Goal: Task Accomplishment & Management: Manage account settings

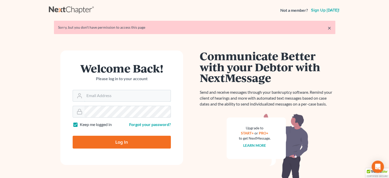
type input "[PERSON_NAME][EMAIL_ADDRESS][DOMAIN_NAME]"
click at [125, 140] on input "Log In" at bounding box center [122, 141] width 98 height 13
type input "Thinking..."
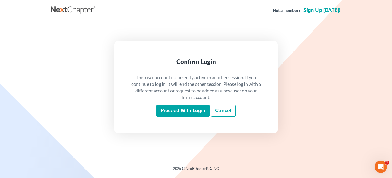
click at [167, 110] on input "Proceed with login" at bounding box center [183, 111] width 53 height 12
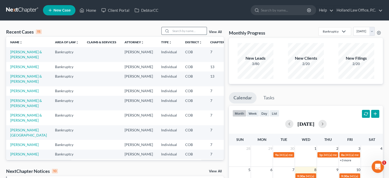
click at [178, 32] on input "search" at bounding box center [189, 30] width 36 height 7
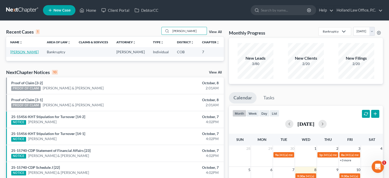
type input "[PERSON_NAME]"
click at [19, 51] on link "Gallardo, Casandra" at bounding box center [24, 52] width 28 height 4
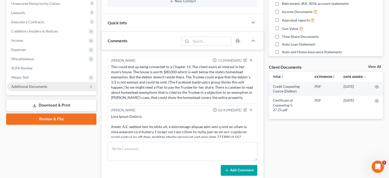
scroll to position [2555, 0]
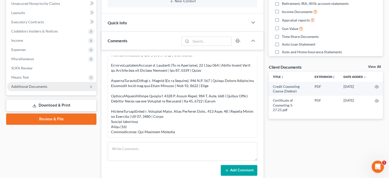
click at [34, 86] on span "Additional Documents" at bounding box center [29, 86] width 36 height 4
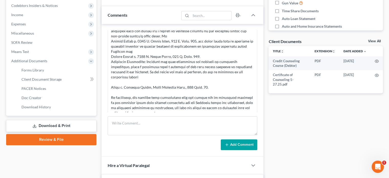
scroll to position [2427, 0]
click at [42, 87] on span "PACER Notices" at bounding box center [33, 88] width 25 height 4
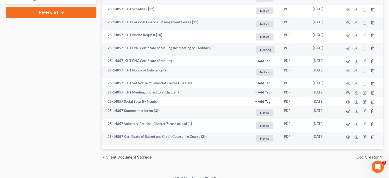
scroll to position [281, 0]
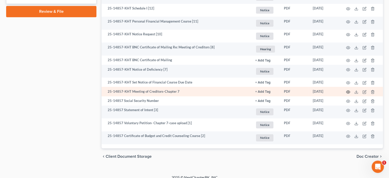
click at [349, 92] on icon "button" at bounding box center [348, 92] width 4 height 4
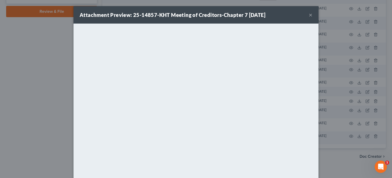
click at [309, 15] on button "×" at bounding box center [311, 15] width 4 height 6
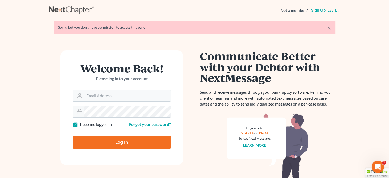
type input "[PERSON_NAME][EMAIL_ADDRESS][DOMAIN_NAME]"
click at [106, 138] on input "Log In" at bounding box center [122, 141] width 98 height 13
type input "Thinking..."
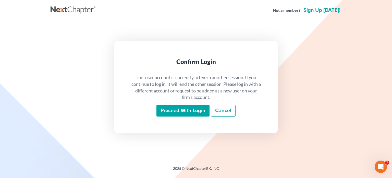
click at [170, 109] on input "Proceed with login" at bounding box center [183, 111] width 53 height 12
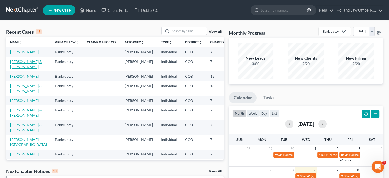
click at [13, 69] on link "Wright, Kory & Young, Callee" at bounding box center [26, 63] width 32 height 9
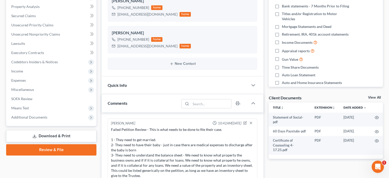
scroll to position [128, 0]
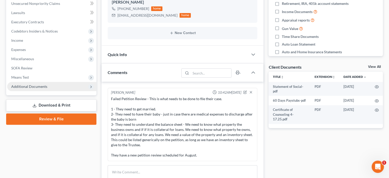
click at [29, 87] on span "Additional Documents" at bounding box center [29, 86] width 36 height 4
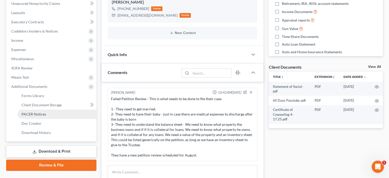
click at [32, 114] on span "PACER Notices" at bounding box center [33, 114] width 25 height 4
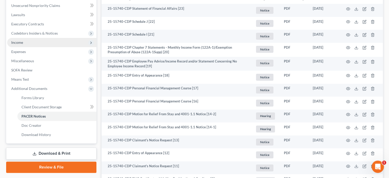
scroll to position [152, 0]
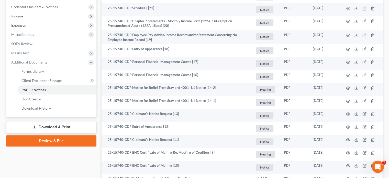
click at [59, 128] on link "Download & Print" at bounding box center [51, 127] width 90 height 12
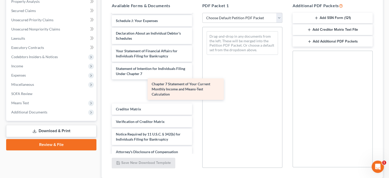
scroll to position [157, 0]
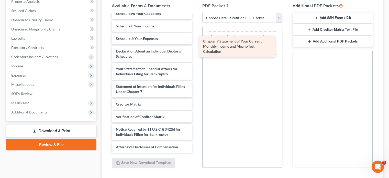
drag, startPoint x: 168, startPoint y: 95, endPoint x: 256, endPoint y: 50, distance: 98.6
click at [196, 50] on div "Chapter 7 Statement of Your Current Monthly Income and Means-Test Calculation S…" at bounding box center [152, 4] width 88 height 295
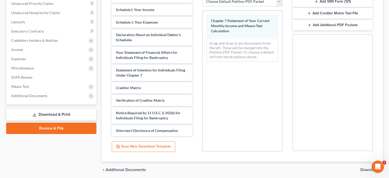
scroll to position [137, 0]
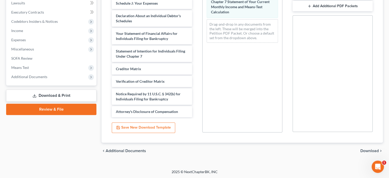
click at [365, 150] on span "Download" at bounding box center [369, 150] width 18 height 4
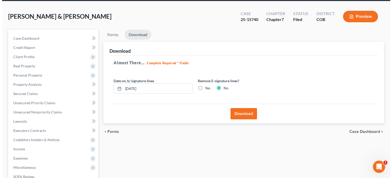
scroll to position [17, 0]
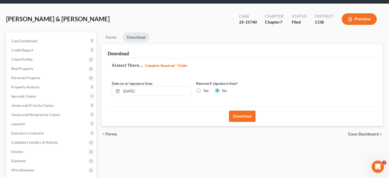
click at [242, 115] on button "Download" at bounding box center [242, 115] width 27 height 11
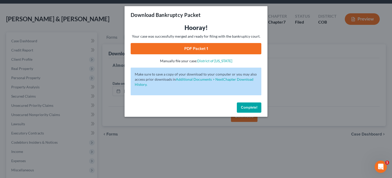
click at [163, 48] on link "PDF Packet 1" at bounding box center [196, 48] width 131 height 11
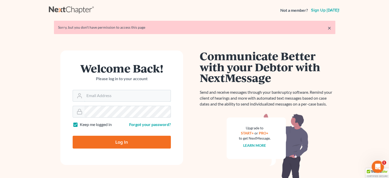
type input "[PERSON_NAME][EMAIL_ADDRESS][DOMAIN_NAME]"
click at [108, 138] on input "Log In" at bounding box center [122, 141] width 98 height 13
type input "Thinking..."
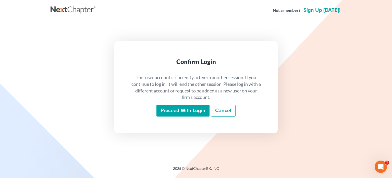
click at [183, 111] on input "Proceed with login" at bounding box center [183, 111] width 53 height 12
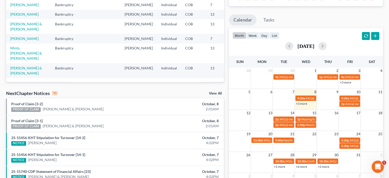
scroll to position [128, 0]
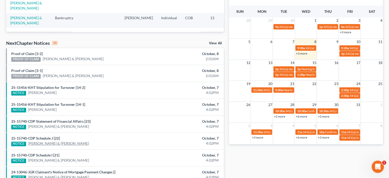
click at [59, 142] on link "Kory Wright & Callee Young" at bounding box center [58, 143] width 61 height 5
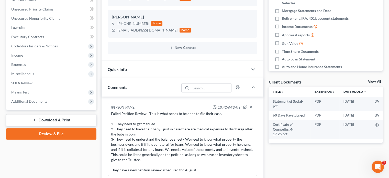
scroll to position [128, 0]
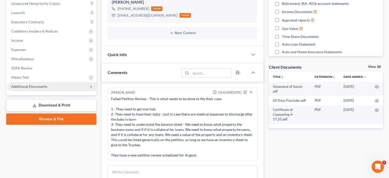
click at [38, 88] on span "Additional Documents" at bounding box center [29, 86] width 36 height 4
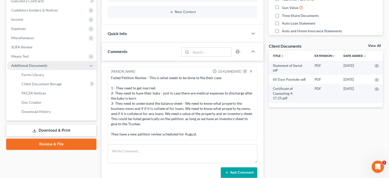
scroll to position [179, 0]
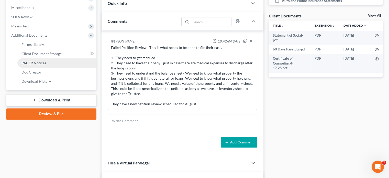
click at [39, 62] on span "PACER Notices" at bounding box center [33, 63] width 25 height 4
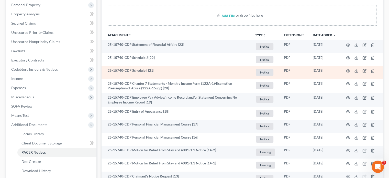
scroll to position [77, 0]
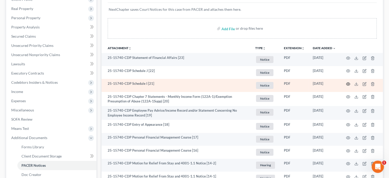
click at [348, 84] on icon "button" at bounding box center [348, 84] width 4 height 4
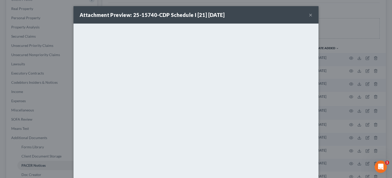
click at [309, 15] on button "×" at bounding box center [311, 15] width 4 height 6
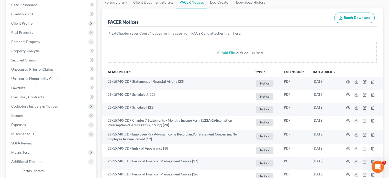
scroll to position [51, 0]
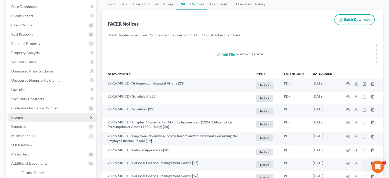
click at [13, 117] on span "Income" at bounding box center [17, 117] width 12 height 4
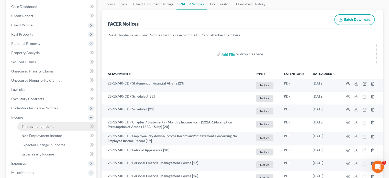
click at [36, 125] on span "Employment Income" at bounding box center [37, 126] width 33 height 4
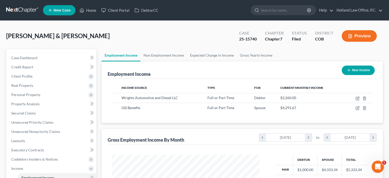
scroll to position [91, 158]
click at [173, 53] on link "Non Employment Income" at bounding box center [163, 55] width 47 height 12
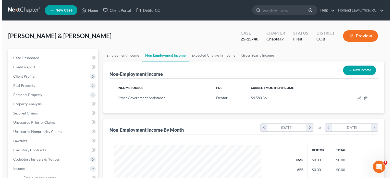
scroll to position [51, 0]
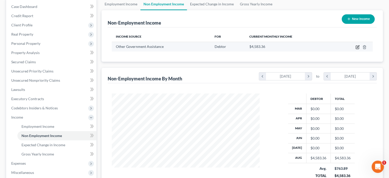
click at [357, 48] on icon "button" at bounding box center [357, 47] width 4 height 4
select select "5"
select select "0"
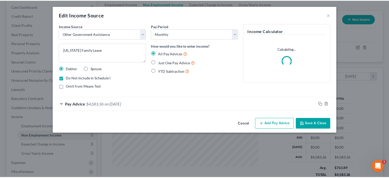
scroll to position [91, 159]
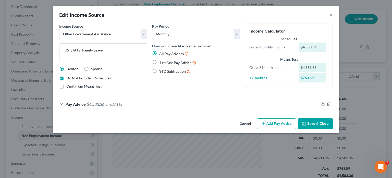
click at [322, 124] on button "Save & Close" at bounding box center [315, 123] width 35 height 11
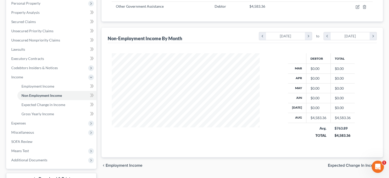
scroll to position [130, 0]
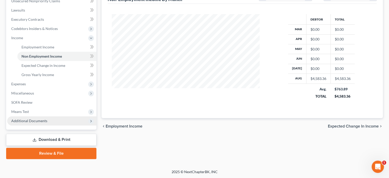
click at [36, 120] on span "Additional Documents" at bounding box center [29, 120] width 36 height 4
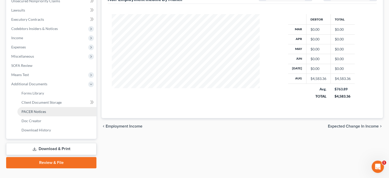
click at [35, 113] on span "PACER Notices" at bounding box center [33, 111] width 25 height 4
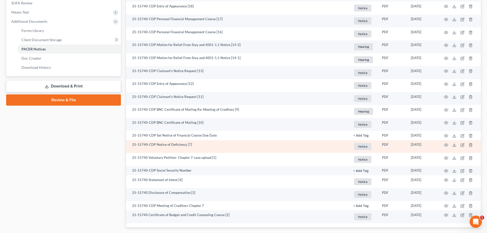
scroll to position [95, 0]
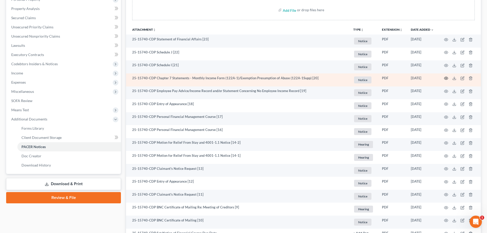
click at [392, 78] on circle "button" at bounding box center [445, 78] width 1 height 1
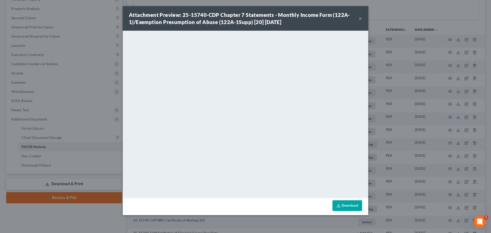
click at [360, 19] on button "×" at bounding box center [360, 18] width 4 height 6
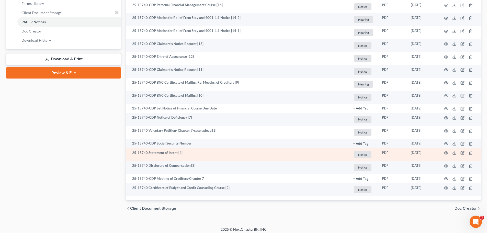
scroll to position [223, 0]
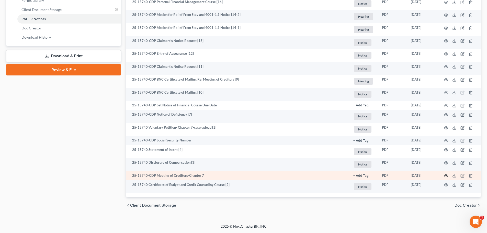
click at [392, 174] on icon "button" at bounding box center [446, 175] width 4 height 4
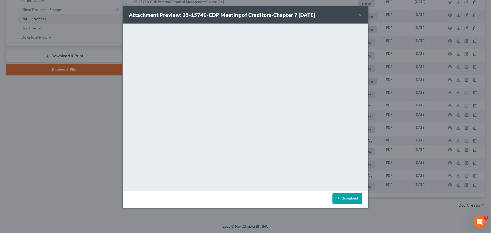
click at [359, 15] on button "×" at bounding box center [360, 15] width 4 height 6
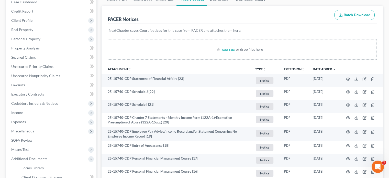
scroll to position [44, 0]
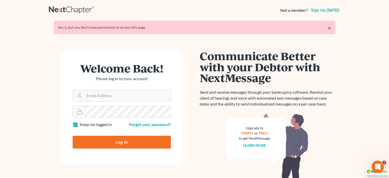
type input "[PERSON_NAME][EMAIL_ADDRESS][DOMAIN_NAME]"
click at [124, 143] on input "Log In" at bounding box center [122, 141] width 98 height 13
type input "Thinking..."
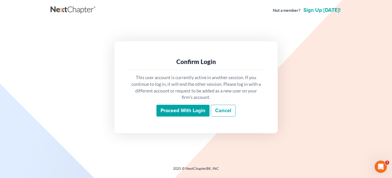
click at [172, 112] on input "Proceed with login" at bounding box center [183, 111] width 53 height 12
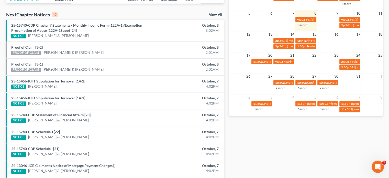
scroll to position [147, 0]
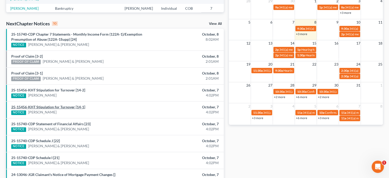
click at [37, 106] on link "25-15456-KHT Stipulation for Turnover [14-1]" at bounding box center [48, 107] width 74 height 4
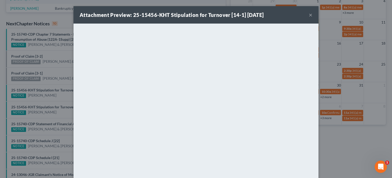
click at [310, 15] on button "×" at bounding box center [311, 15] width 4 height 6
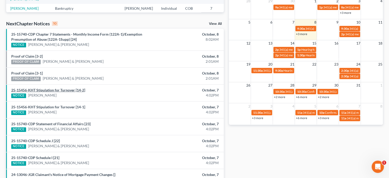
click at [62, 90] on link "25-15456-KHT Stipulation for Turnover [14-2]" at bounding box center [48, 90] width 74 height 4
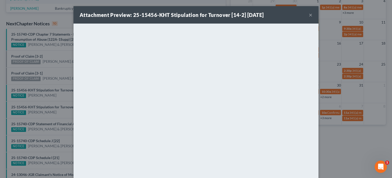
click at [309, 14] on button "×" at bounding box center [311, 15] width 4 height 6
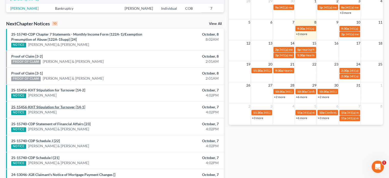
click at [59, 105] on link "25-15456-KHT Stipulation for Turnover [14-1]" at bounding box center [48, 107] width 74 height 4
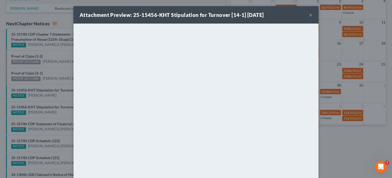
click at [309, 16] on button "×" at bounding box center [311, 15] width 4 height 6
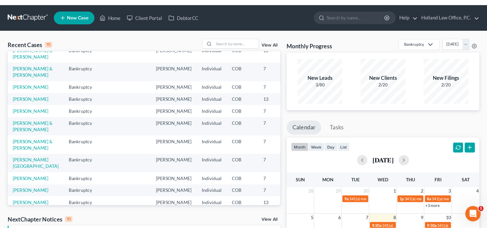
scroll to position [0, 0]
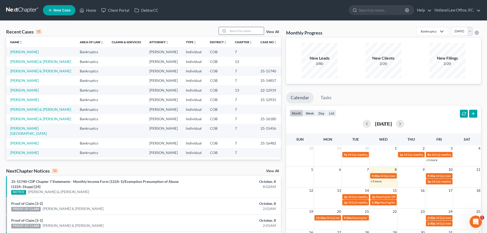
click at [234, 28] on input "search" at bounding box center [246, 30] width 36 height 7
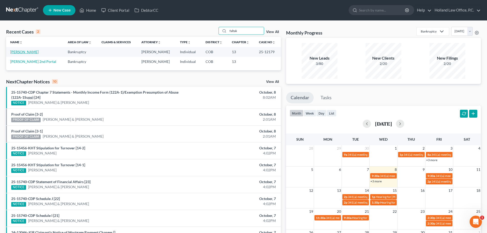
type input "faltak"
click at [31, 53] on link "[PERSON_NAME]" at bounding box center [24, 52] width 28 height 4
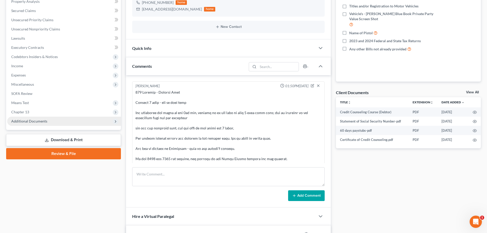
scroll to position [119, 0]
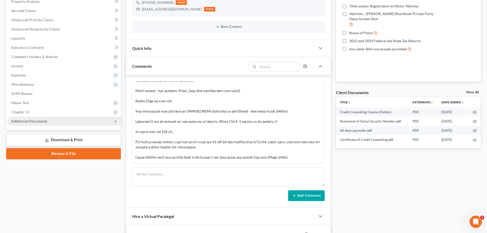
click at [43, 121] on span "Additional Documents" at bounding box center [29, 121] width 36 height 4
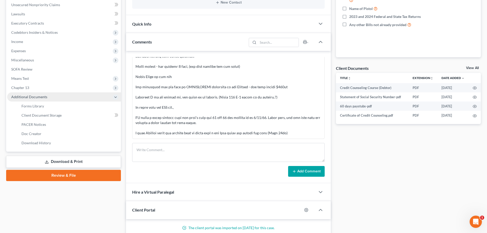
scroll to position [153, 0]
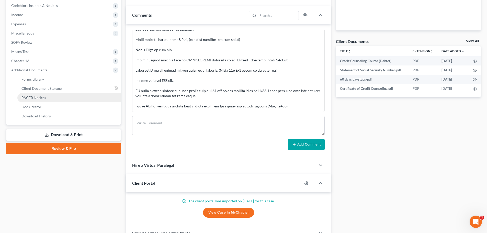
click at [41, 98] on span "PACER Notices" at bounding box center [33, 97] width 25 height 4
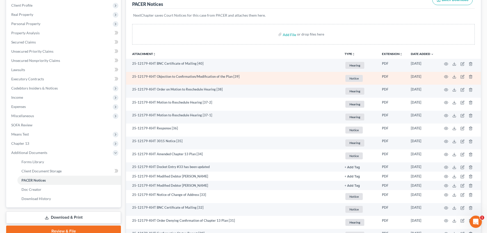
scroll to position [77, 0]
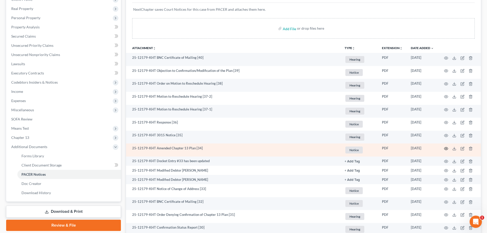
click at [392, 148] on icon "button" at bounding box center [446, 148] width 4 height 4
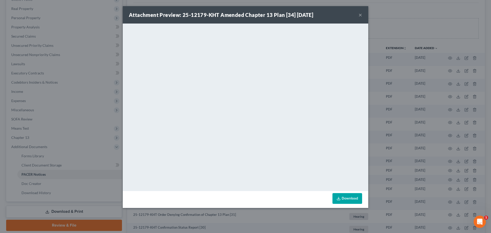
click at [360, 14] on button "×" at bounding box center [360, 15] width 4 height 6
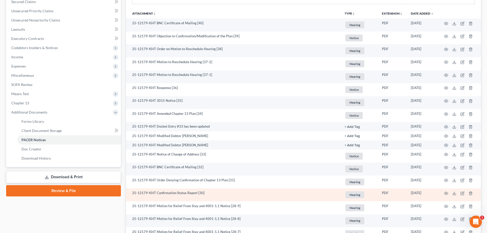
scroll to position [102, 0]
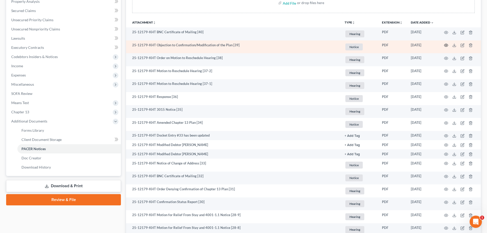
click at [392, 44] on icon "button" at bounding box center [446, 45] width 4 height 4
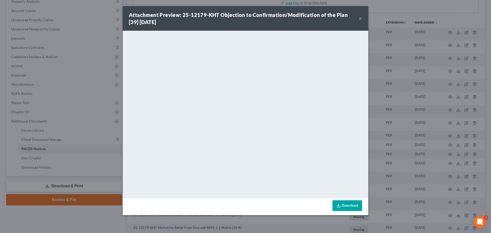
click at [361, 18] on button "×" at bounding box center [360, 18] width 4 height 6
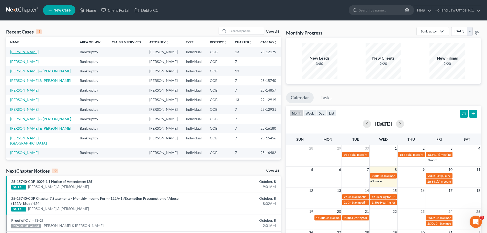
click at [30, 51] on link "[PERSON_NAME]" at bounding box center [24, 52] width 28 height 4
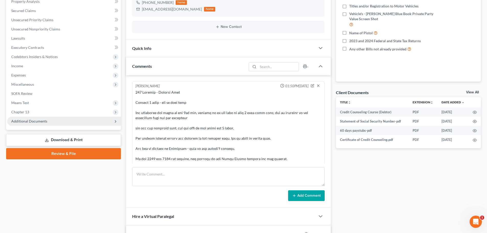
scroll to position [119, 0]
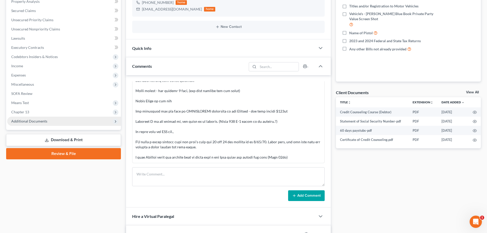
click at [41, 121] on span "Additional Documents" at bounding box center [29, 121] width 36 height 4
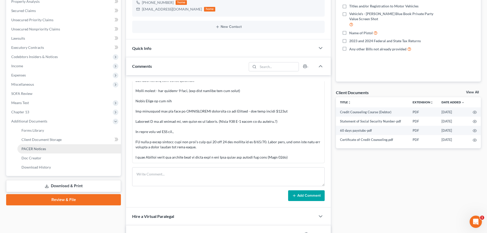
click at [36, 148] on span "PACER Notices" at bounding box center [33, 148] width 25 height 4
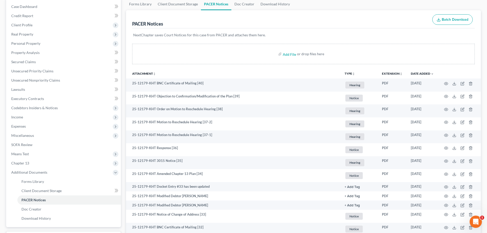
scroll to position [77, 0]
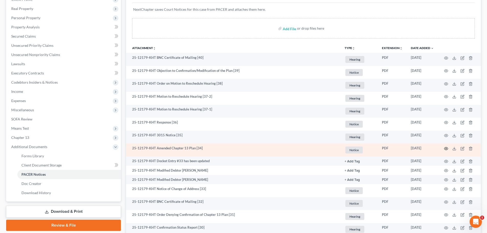
click at [444, 147] on icon "button" at bounding box center [446, 148] width 4 height 4
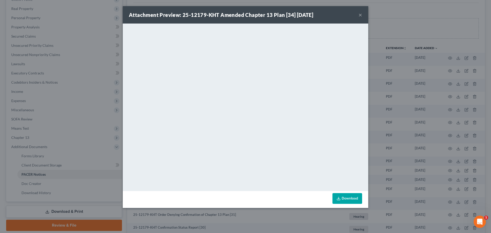
click at [359, 15] on button "×" at bounding box center [360, 15] width 4 height 6
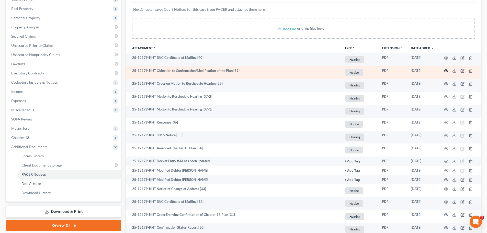
click at [447, 70] on icon "button" at bounding box center [446, 71] width 4 height 4
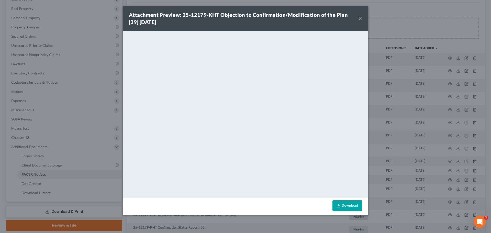
click at [360, 18] on button "×" at bounding box center [360, 18] width 4 height 6
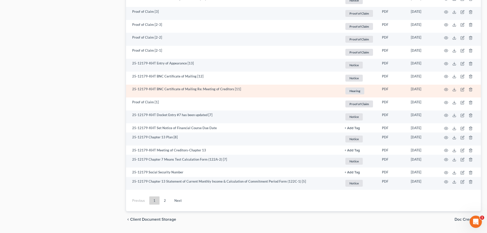
scroll to position [894, 0]
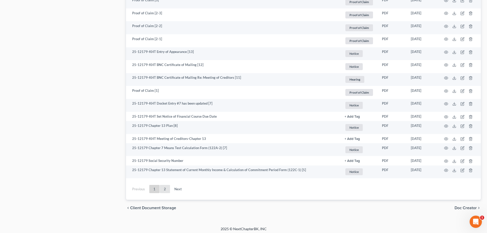
click at [164, 189] on link "2" at bounding box center [165, 189] width 10 height 8
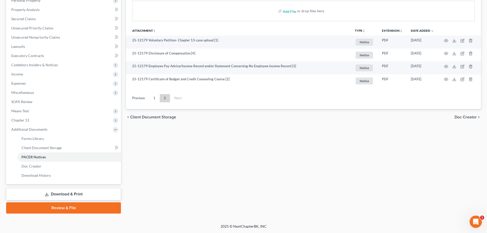
scroll to position [94, 0]
click at [156, 99] on link "1" at bounding box center [154, 98] width 10 height 8
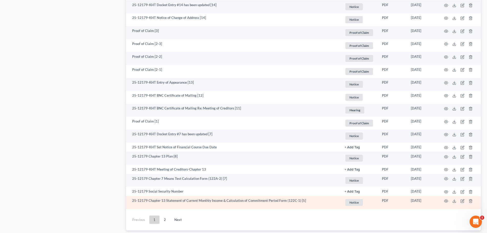
scroll to position [897, 0]
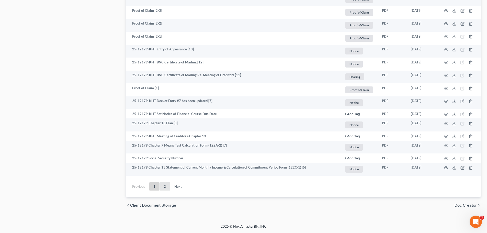
click at [165, 187] on link "2" at bounding box center [165, 186] width 10 height 8
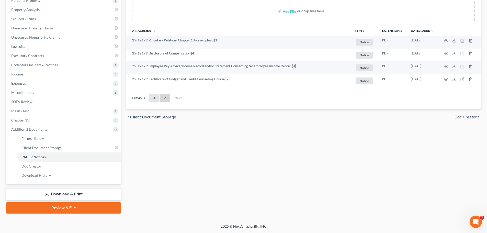
click at [154, 98] on link "1" at bounding box center [154, 98] width 10 height 8
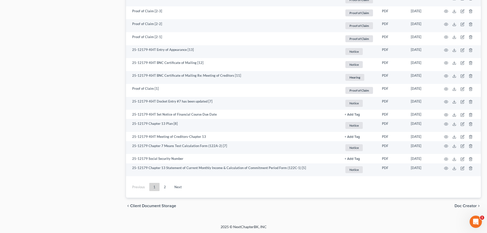
scroll to position [897, 0]
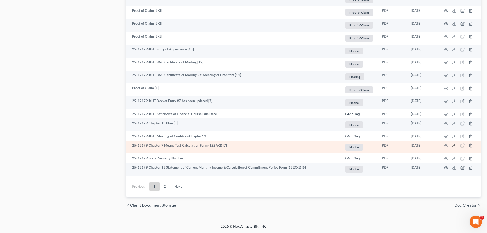
click at [454, 146] on polyline at bounding box center [454, 145] width 2 height 1
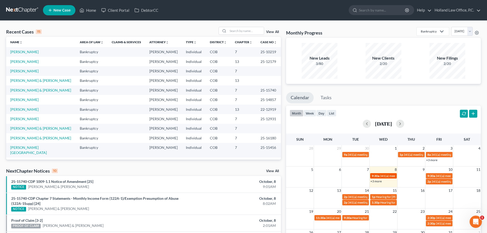
click at [389, 175] on span "341(a) meeting for [PERSON_NAME]" at bounding box center [404, 176] width 49 height 4
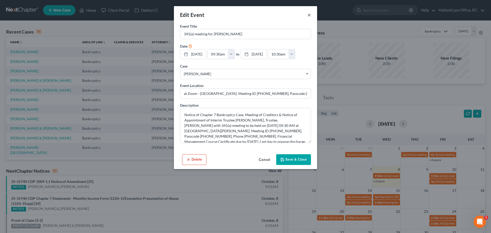
click at [309, 13] on button "×" at bounding box center [309, 15] width 4 height 6
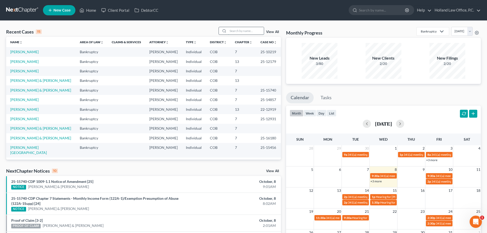
click at [233, 29] on input "search" at bounding box center [246, 30] width 36 height 7
type input "[PERSON_NAME] be"
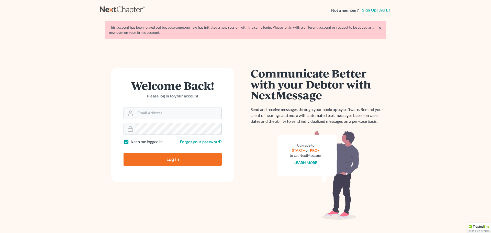
type input "[PERSON_NAME][EMAIL_ADDRESS][DOMAIN_NAME]"
click at [181, 157] on input "Log In" at bounding box center [172, 159] width 98 height 13
type input "Thinking..."
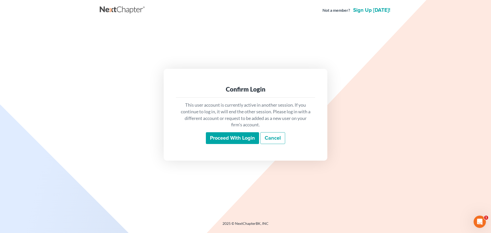
click at [218, 137] on input "Proceed with login" at bounding box center [232, 138] width 53 height 12
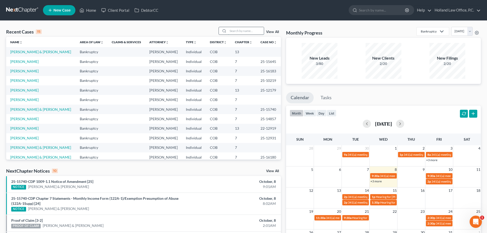
click at [239, 29] on input "search" at bounding box center [246, 30] width 36 height 7
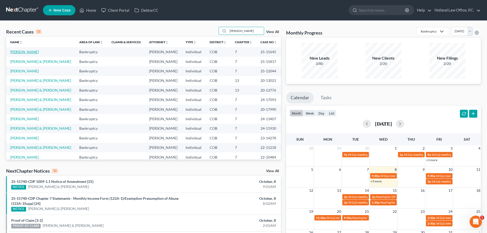
type input "[PERSON_NAME]"
click at [19, 51] on link "[PERSON_NAME]" at bounding box center [24, 52] width 28 height 4
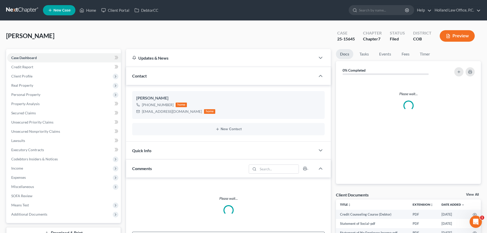
scroll to position [77, 0]
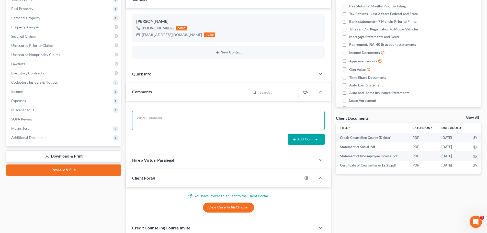
click at [147, 119] on textarea at bounding box center [228, 120] width 192 height 19
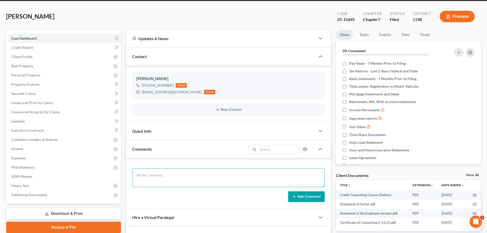
scroll to position [0, 0]
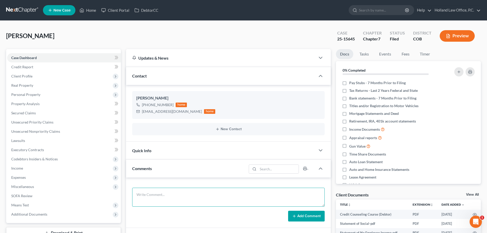
click at [147, 194] on textarea at bounding box center [228, 197] width 192 height 19
type textarea "T"
type textarea "341 Meeting Thomas moved to CA after the case was filed. We need to change is a…"
click at [298, 218] on button "Add Comment" at bounding box center [306, 216] width 37 height 11
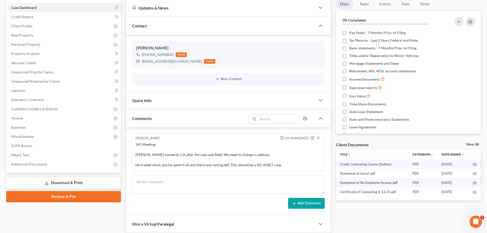
scroll to position [51, 0]
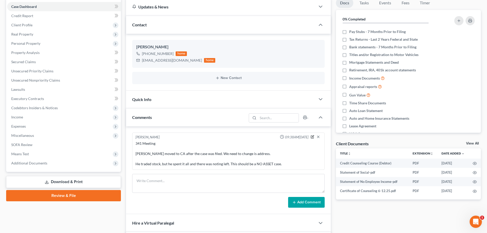
click at [312, 137] on icon "button" at bounding box center [313, 136] width 2 height 2
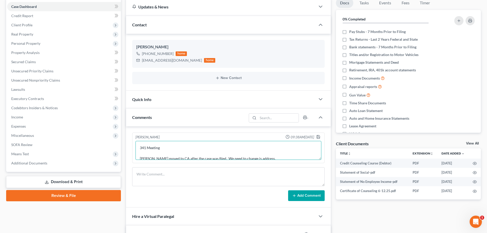
click at [186, 146] on textarea "341 Meeting Thomas moved to CA after the case was filed. We need to change is a…" at bounding box center [228, 150] width 186 height 19
type textarea "341 Meeting - Trustee Wadsworth Thomas moved to CA after the case was filed. We…"
click at [318, 136] on polyline "button" at bounding box center [317, 135] width 1 height 1
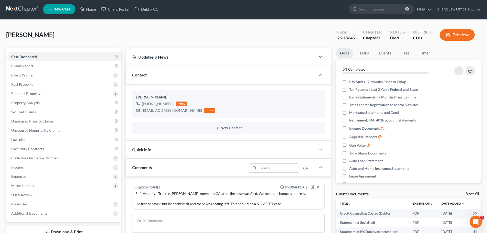
scroll to position [0, 0]
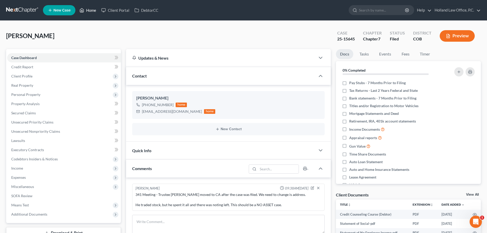
click at [92, 11] on link "Home" at bounding box center [88, 10] width 22 height 9
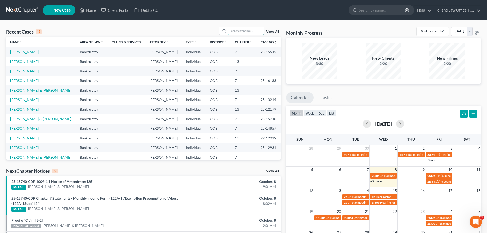
click at [241, 31] on input "search" at bounding box center [246, 30] width 36 height 7
type input "stephenson"
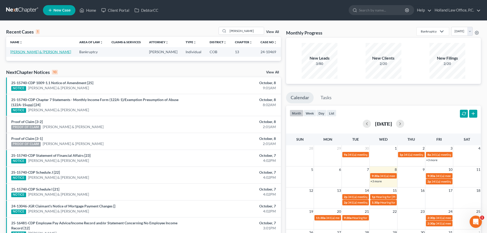
click at [48, 52] on link "[PERSON_NAME] & [PERSON_NAME]" at bounding box center [40, 52] width 61 height 4
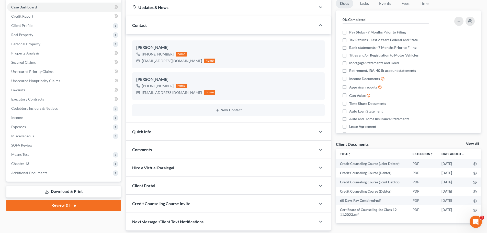
scroll to position [51, 0]
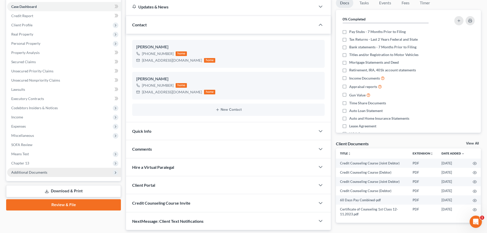
click at [21, 173] on span "Additional Documents" at bounding box center [29, 172] width 36 height 4
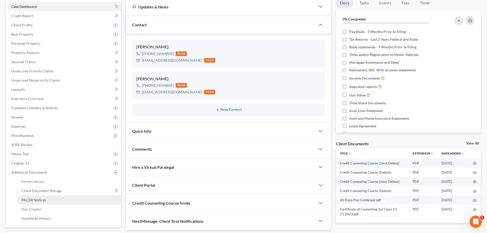
click at [29, 203] on link "PACER Notices" at bounding box center [68, 199] width 103 height 9
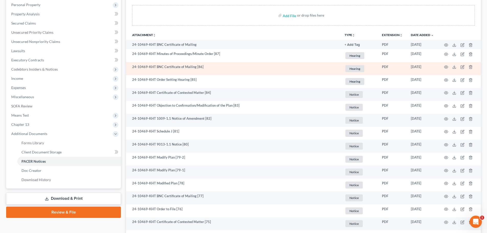
scroll to position [102, 0]
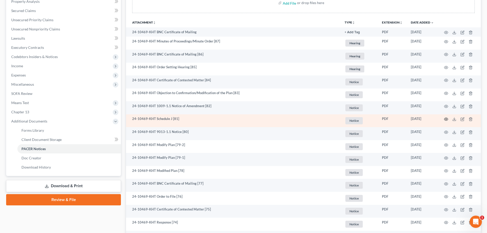
click at [446, 119] on circle "button" at bounding box center [445, 119] width 1 height 1
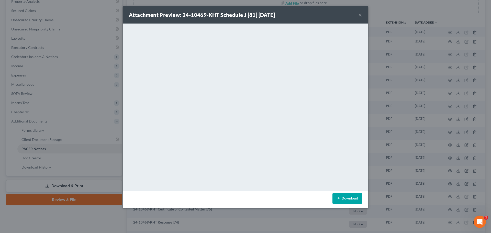
click at [359, 14] on button "×" at bounding box center [360, 15] width 4 height 6
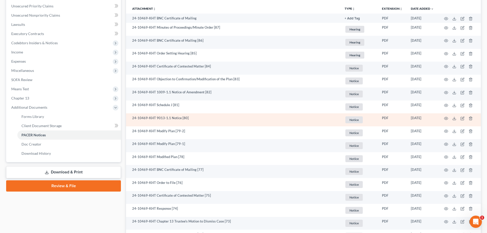
scroll to position [128, 0]
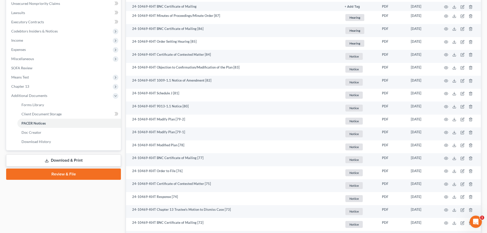
click at [86, 163] on link "Download & Print" at bounding box center [63, 160] width 115 height 12
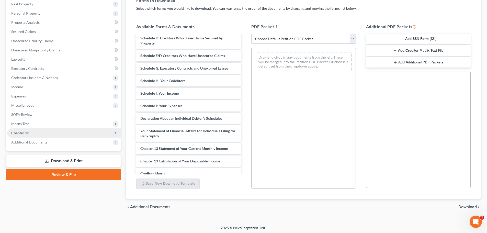
scroll to position [83, 0]
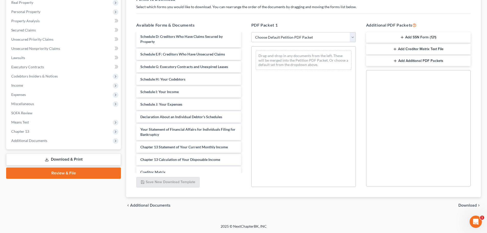
click at [68, 160] on link "Download & Print" at bounding box center [63, 159] width 115 height 12
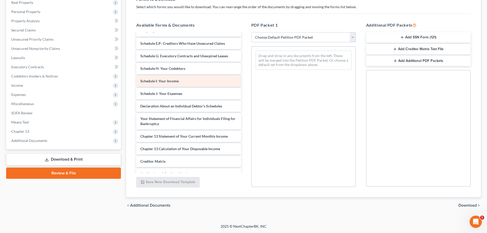
scroll to position [125, 0]
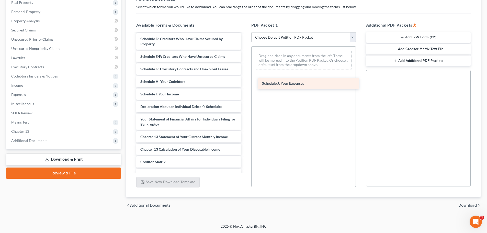
drag, startPoint x: 174, startPoint y: 104, endPoint x: 293, endPoint y: 78, distance: 122.3
click at [245, 78] on div "Schedule J: Your Expenses Credit Counseling Course (Joint Debtor) Credit Counse…" at bounding box center [188, 59] width 113 height 302
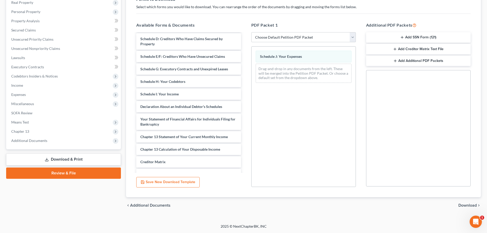
click at [469, 204] on span "Download" at bounding box center [467, 205] width 18 height 4
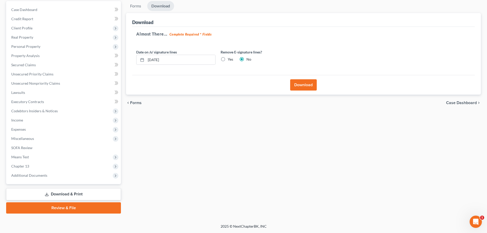
scroll to position [48, 0]
click at [302, 86] on button "Download" at bounding box center [303, 84] width 27 height 11
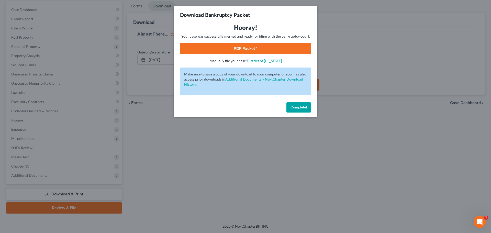
click at [264, 51] on link "PDF Packet 1" at bounding box center [245, 48] width 131 height 11
click at [294, 105] on button "Complete!" at bounding box center [298, 107] width 25 height 10
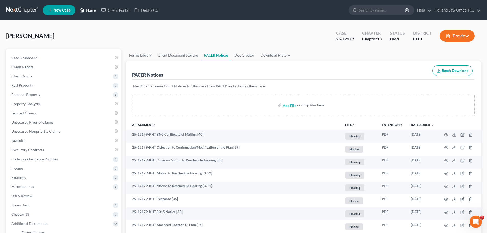
click at [91, 9] on link "Home" at bounding box center [88, 10] width 22 height 9
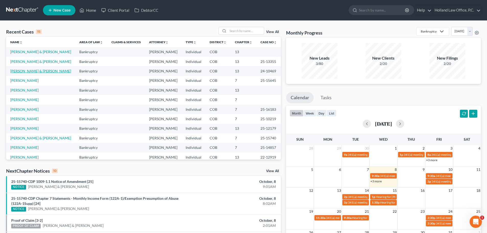
click at [49, 72] on link "[PERSON_NAME] & [PERSON_NAME]" at bounding box center [40, 71] width 61 height 4
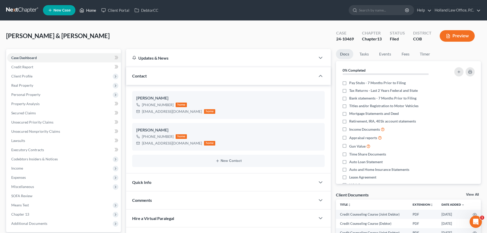
click at [90, 10] on link "Home" at bounding box center [88, 10] width 22 height 9
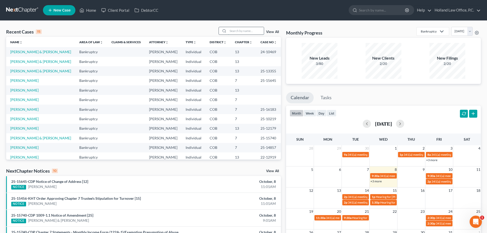
click at [242, 30] on input "search" at bounding box center [246, 30] width 36 height 7
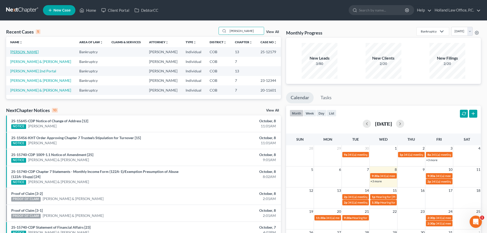
type input "[PERSON_NAME]"
click at [26, 52] on link "[PERSON_NAME]" at bounding box center [24, 52] width 28 height 4
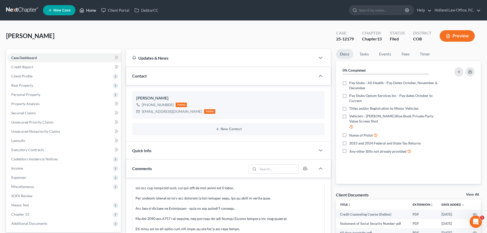
click at [89, 10] on link "Home" at bounding box center [88, 10] width 22 height 9
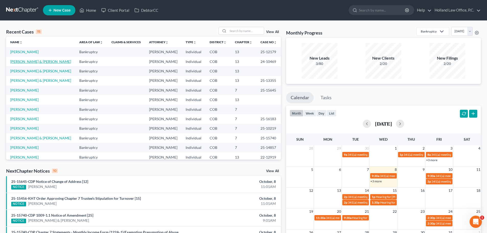
click at [36, 61] on link "[PERSON_NAME] & [PERSON_NAME]" at bounding box center [40, 61] width 61 height 4
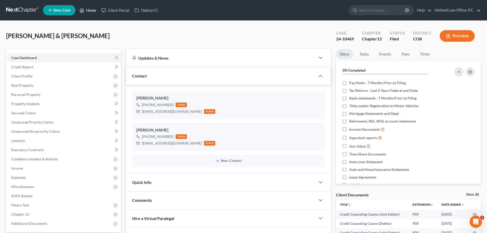
click at [95, 12] on link "Home" at bounding box center [88, 10] width 22 height 9
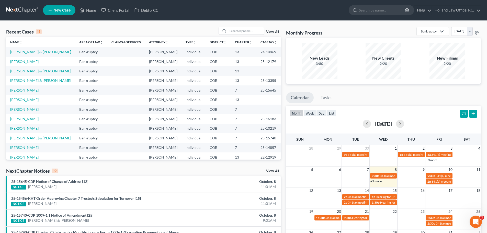
click at [375, 181] on link "+3 more" at bounding box center [375, 181] width 11 height 4
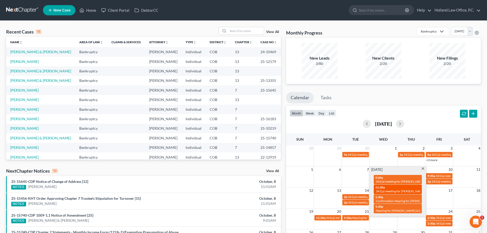
click at [387, 191] on span "341(a) meeting for [PERSON_NAME]" at bounding box center [400, 191] width 49 height 4
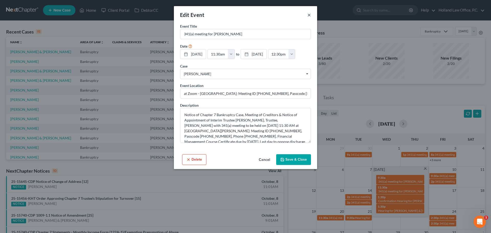
click at [309, 15] on button "×" at bounding box center [309, 15] width 4 height 6
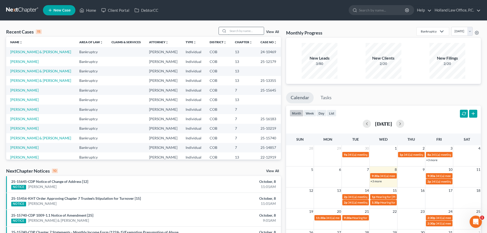
click at [243, 29] on input "search" at bounding box center [246, 30] width 36 height 7
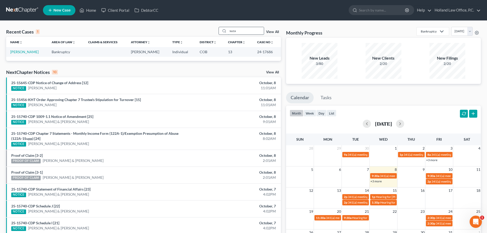
click at [242, 31] on input "suza" at bounding box center [246, 30] width 36 height 7
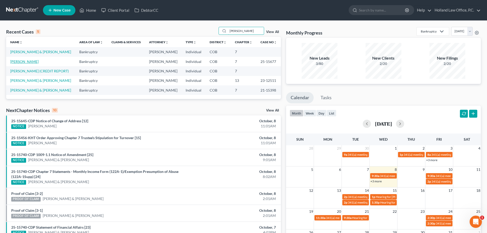
type input "[PERSON_NAME]"
click at [29, 64] on link "[PERSON_NAME]" at bounding box center [24, 61] width 28 height 4
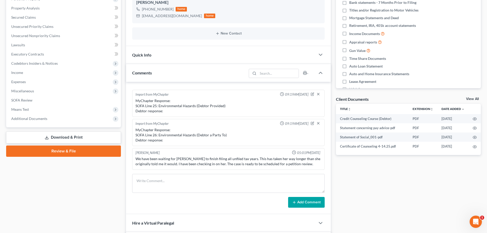
scroll to position [102, 0]
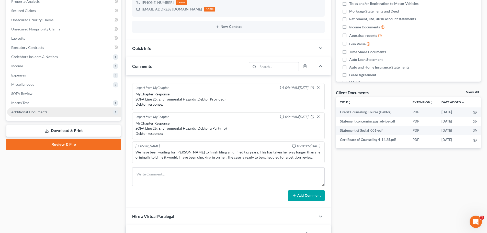
click at [44, 112] on span "Additional Documents" at bounding box center [29, 112] width 36 height 4
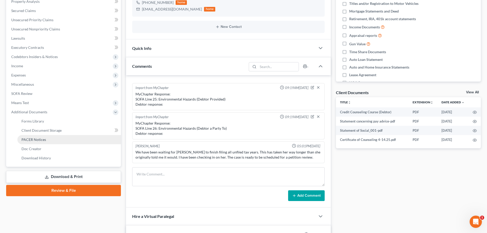
click at [39, 138] on span "PACER Notices" at bounding box center [33, 139] width 25 height 4
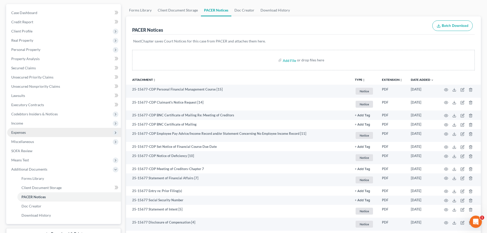
scroll to position [44, 0]
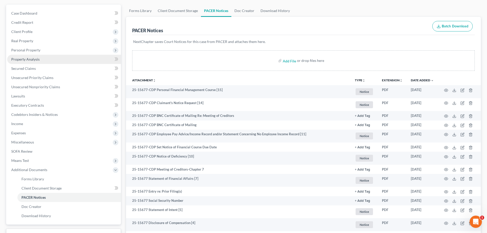
click at [29, 60] on span "Property Analysis" at bounding box center [25, 59] width 28 height 4
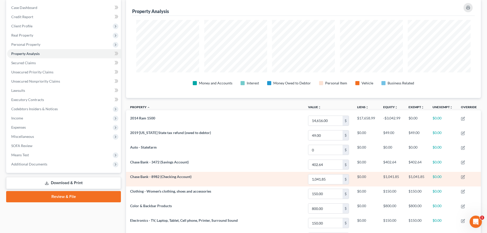
scroll to position [30, 0]
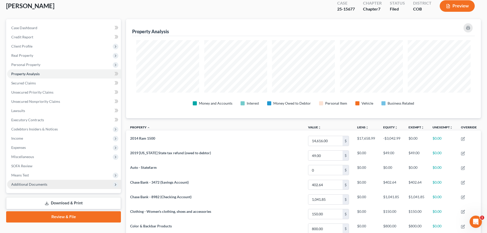
click at [35, 183] on span "Additional Documents" at bounding box center [29, 184] width 36 height 4
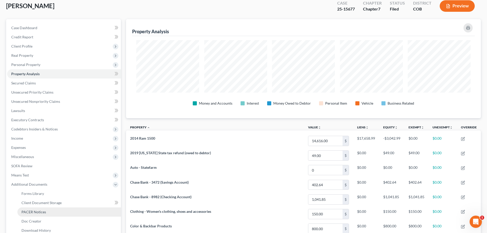
click at [32, 213] on span "PACER Notices" at bounding box center [33, 212] width 25 height 4
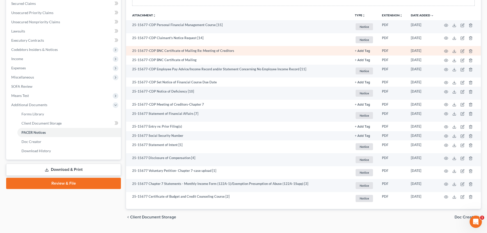
scroll to position [121, 0]
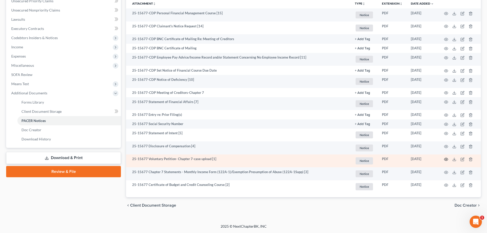
click at [447, 159] on icon "button" at bounding box center [446, 159] width 4 height 4
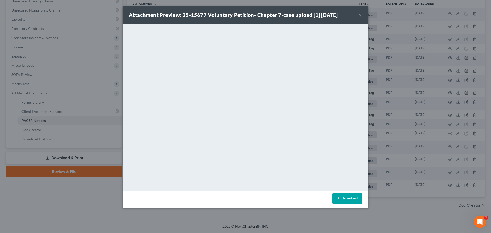
click at [361, 14] on button "×" at bounding box center [360, 15] width 4 height 6
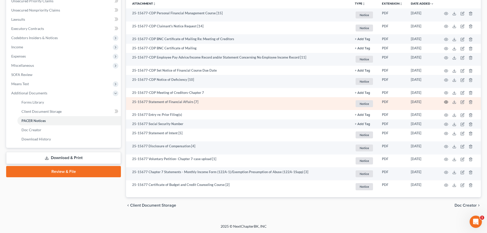
click at [445, 101] on icon "button" at bounding box center [446, 102] width 4 height 3
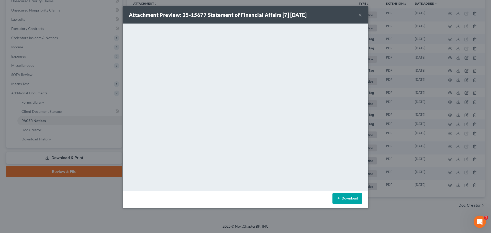
click at [361, 16] on button "×" at bounding box center [360, 15] width 4 height 6
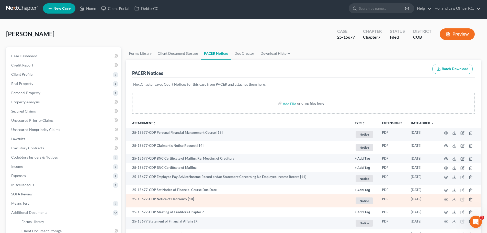
scroll to position [0, 0]
